Goal: Browse casually: Explore the website without a specific task or goal

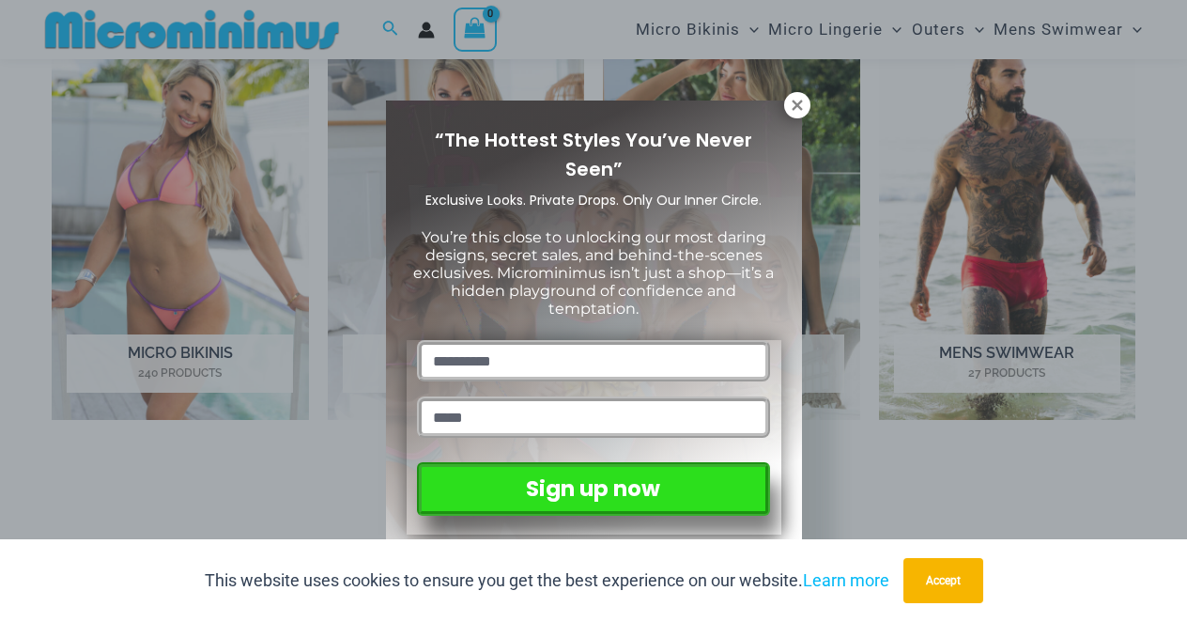
scroll to position [844, 0]
click at [815, 104] on div "“The Hottest Styles You’ve Never Seen” Exclusive Looks. Private Drops. Only Our…" at bounding box center [593, 311] width 1187 height 622
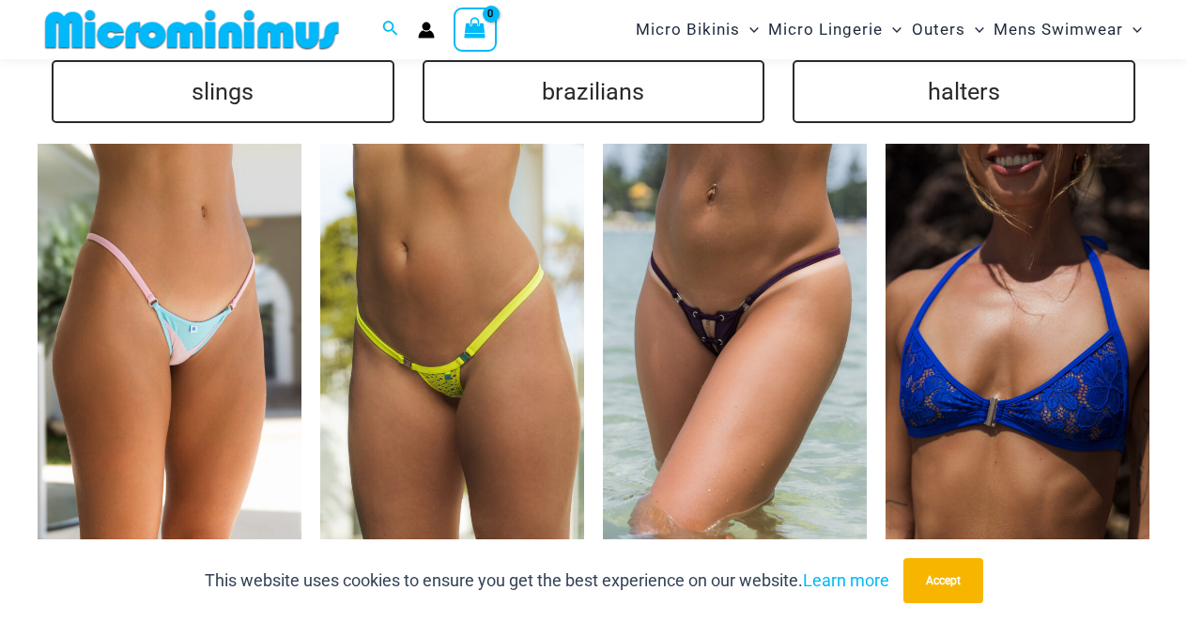
scroll to position [3851, 0]
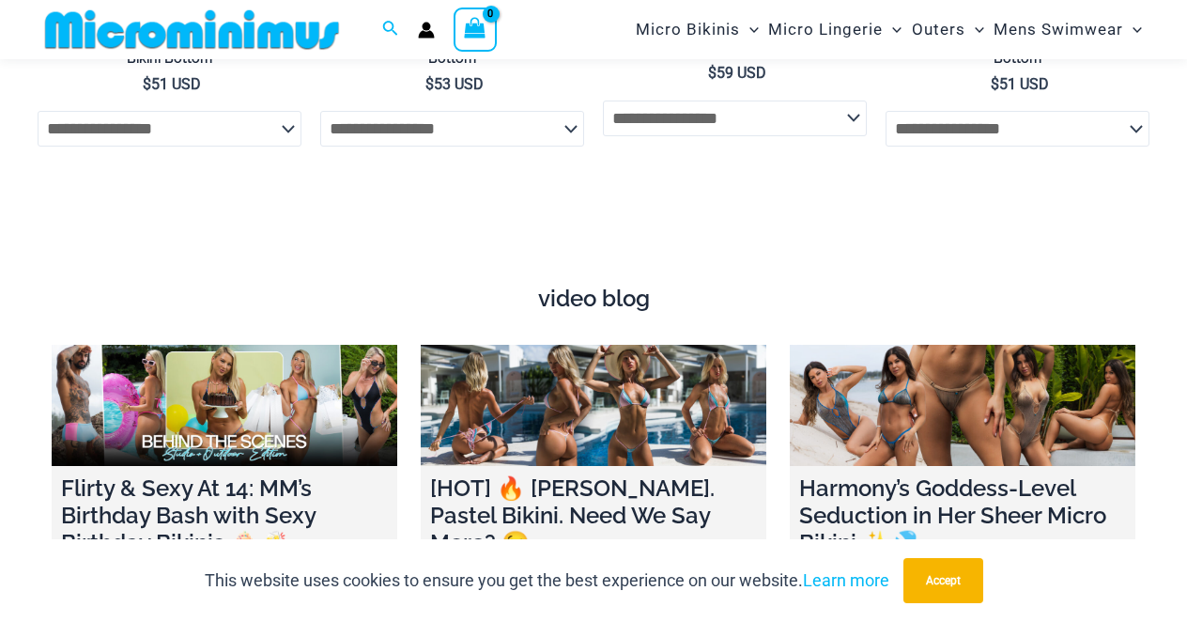
scroll to position [5540, 0]
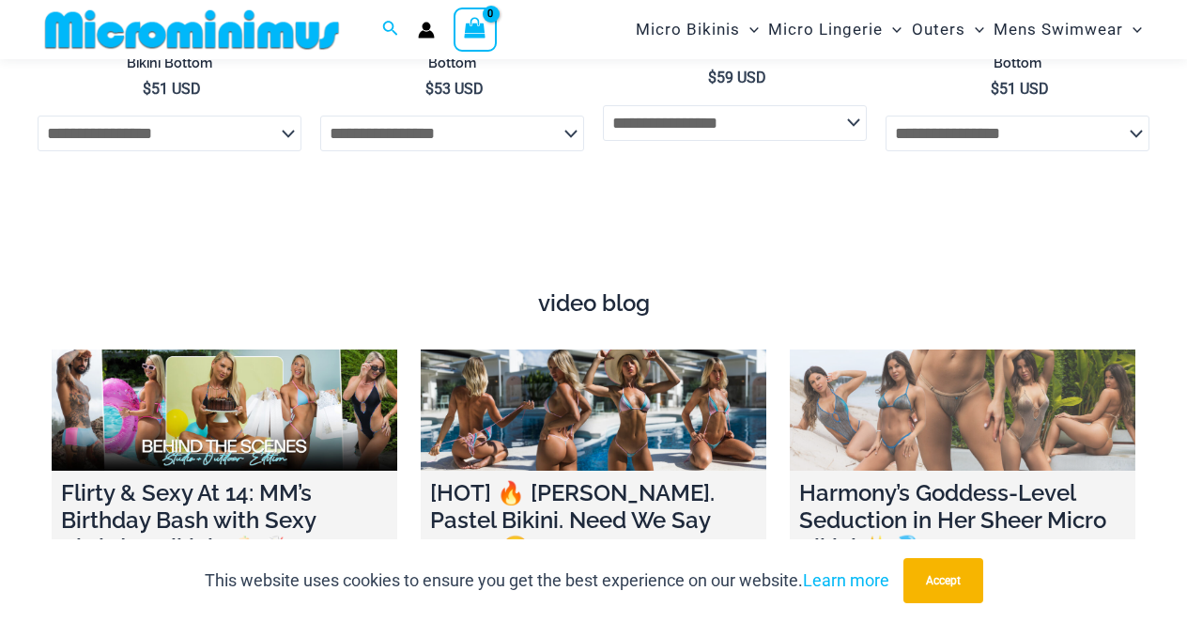
click at [892, 377] on link at bounding box center [963, 409] width 346 height 121
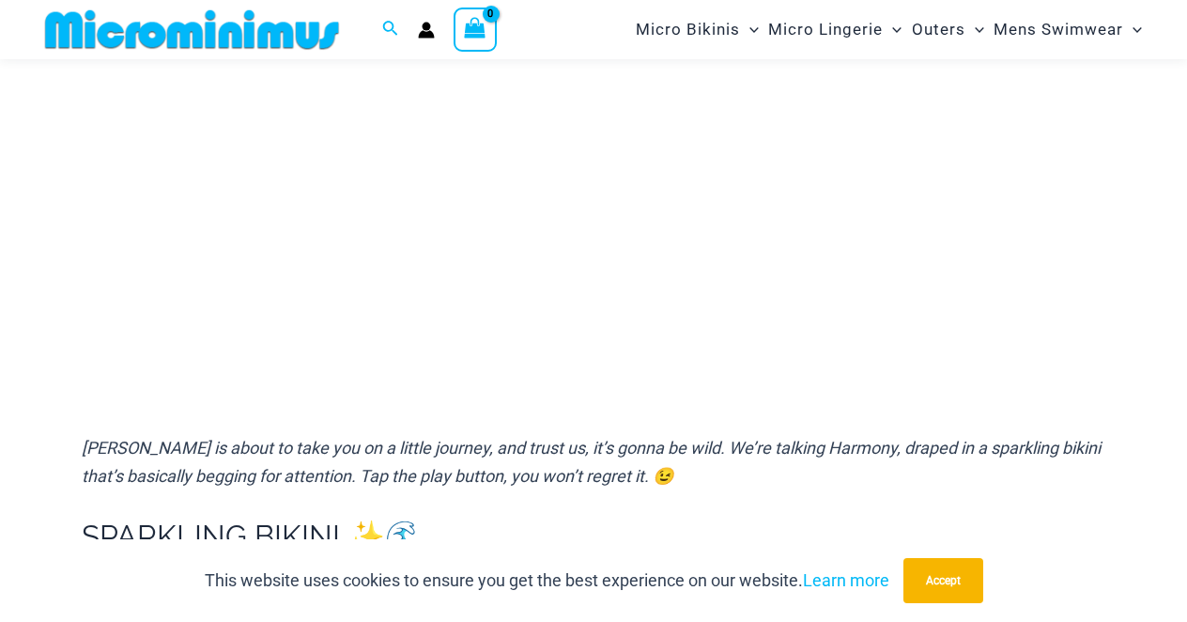
scroll to position [405, 0]
